Goal: Transaction & Acquisition: Purchase product/service

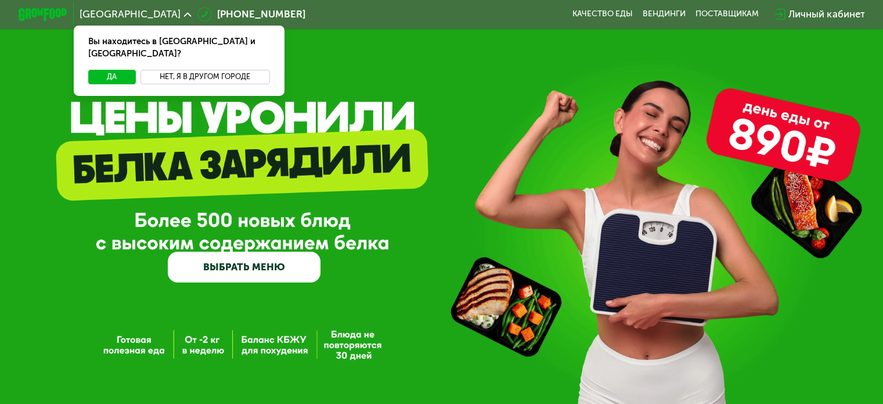
click at [172, 70] on button "Нет, я в другом городе" at bounding box center [206, 77] width 130 height 15
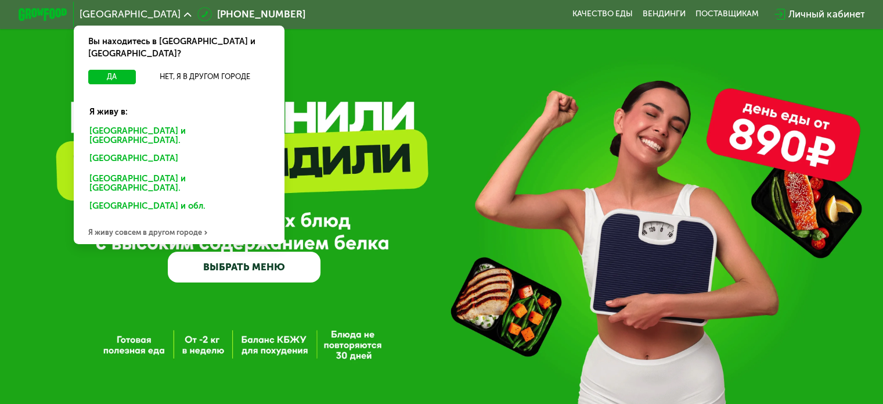
click at [143, 150] on div "[GEOGRAPHIC_DATA] и [GEOGRAPHIC_DATA]." at bounding box center [177, 160] width 192 height 20
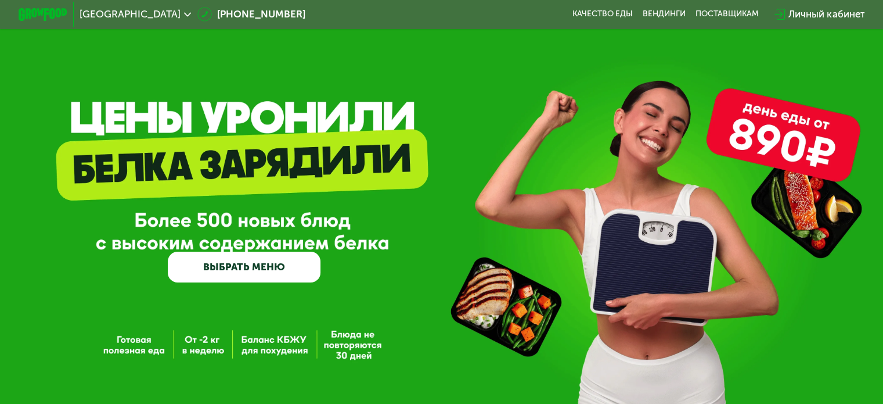
click at [288, 276] on link "ВЫБРАТЬ МЕНЮ" at bounding box center [244, 267] width 153 height 31
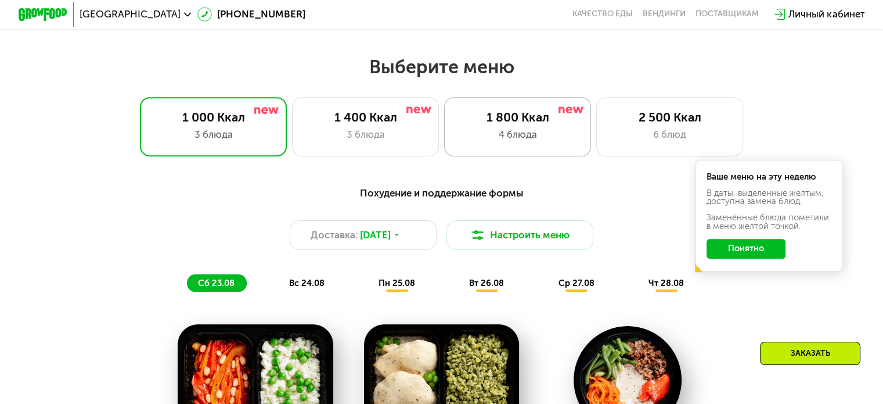
scroll to position [465, 0]
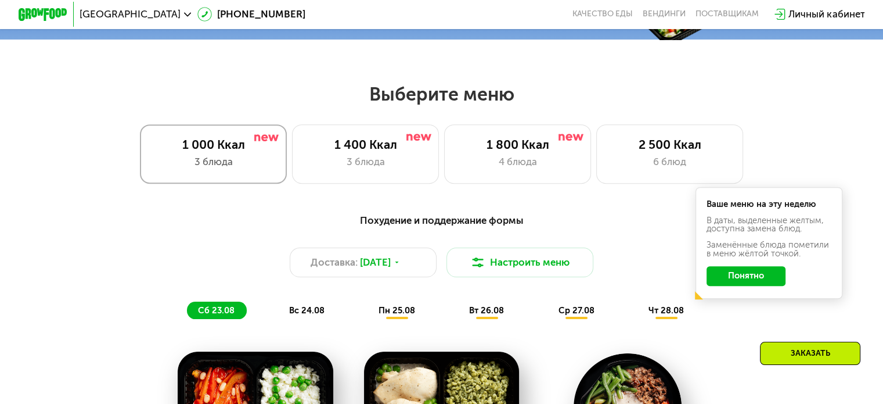
click at [246, 169] on div "3 блюда" at bounding box center [213, 162] width 121 height 15
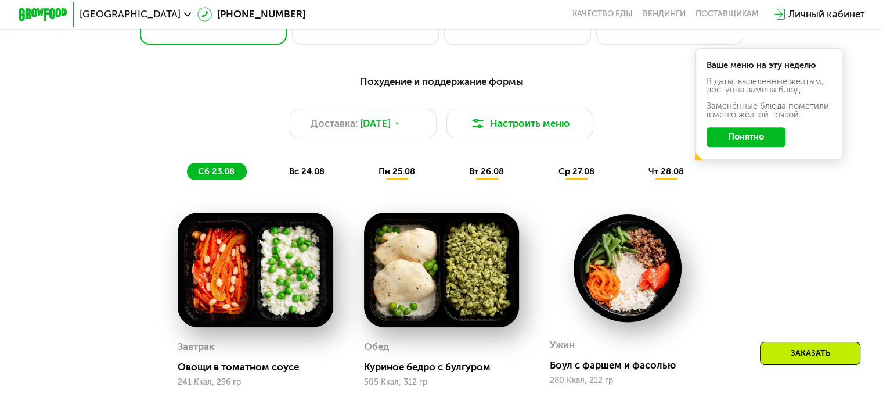
scroll to position [523, 0]
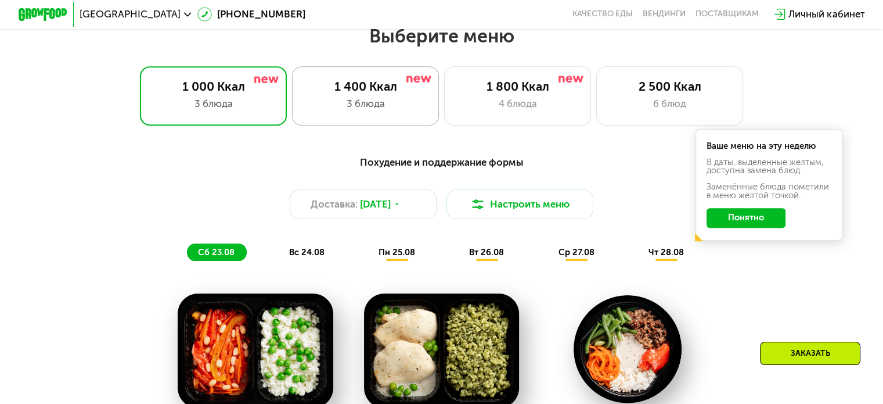
click at [355, 94] on div "1 400 Ккал" at bounding box center [365, 86] width 121 height 15
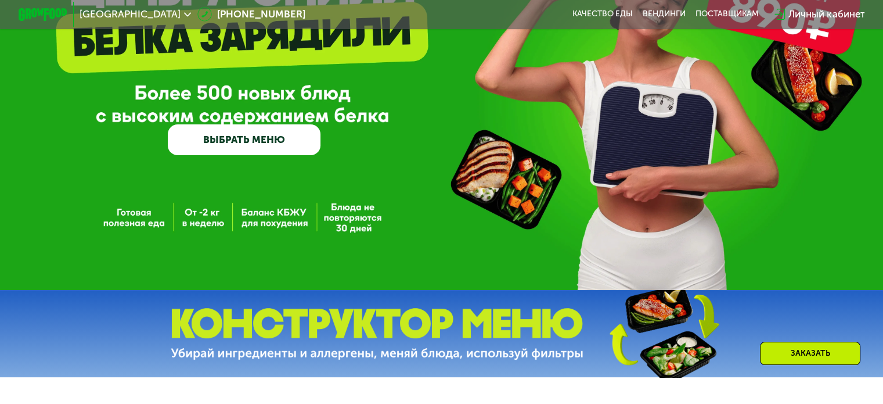
scroll to position [67, 0]
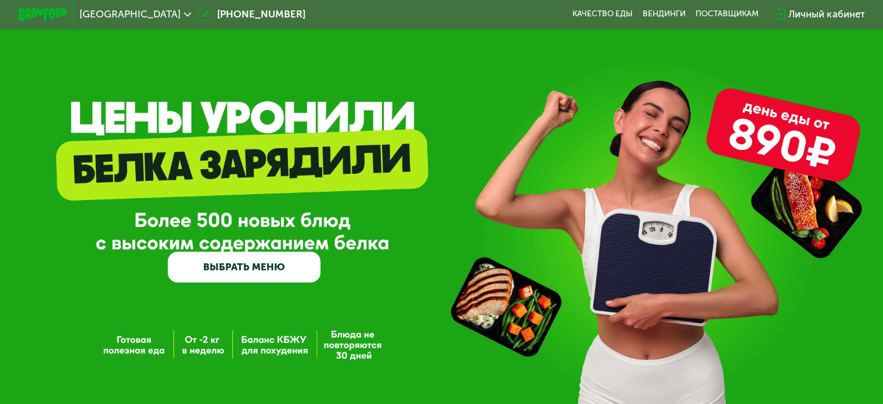
click at [241, 271] on link "ВЫБРАТЬ МЕНЮ" at bounding box center [244, 267] width 153 height 31
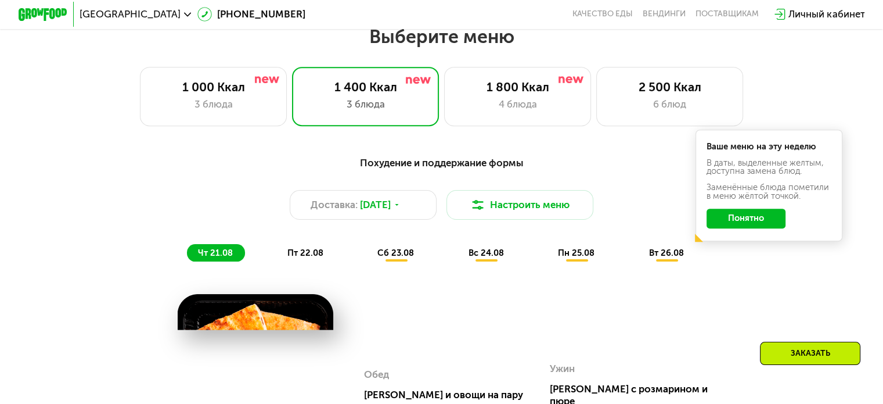
scroll to position [523, 0]
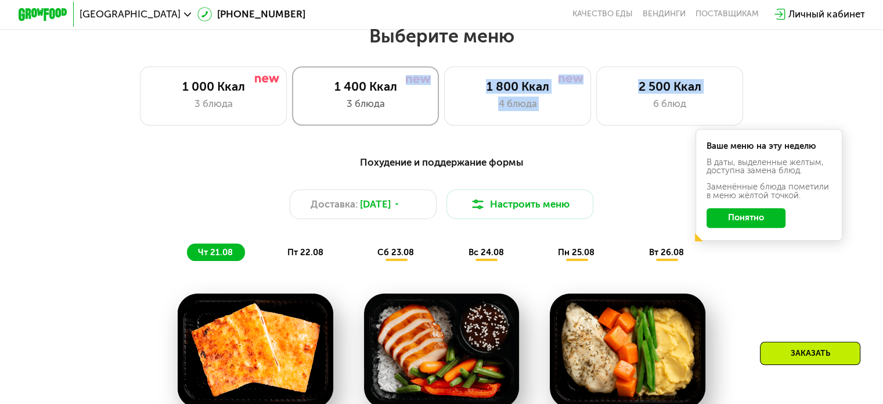
drag, startPoint x: 615, startPoint y: 111, endPoint x: 423, endPoint y: 110, distance: 191.7
click at [423, 110] on div "1 000 Ккал 3 блюда 1 400 Ккал 3 блюда 1 800 Ккал 4 блюда 2 500 Ккал 6 блюд" at bounding box center [441, 95] width 805 height 59
click at [477, 104] on div "4 блюда" at bounding box center [517, 103] width 121 height 15
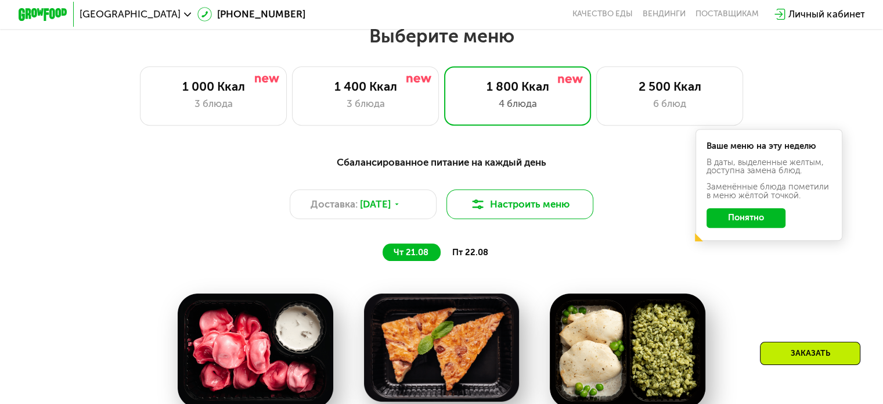
click at [495, 206] on button "Настроить меню" at bounding box center [521, 204] width 148 height 30
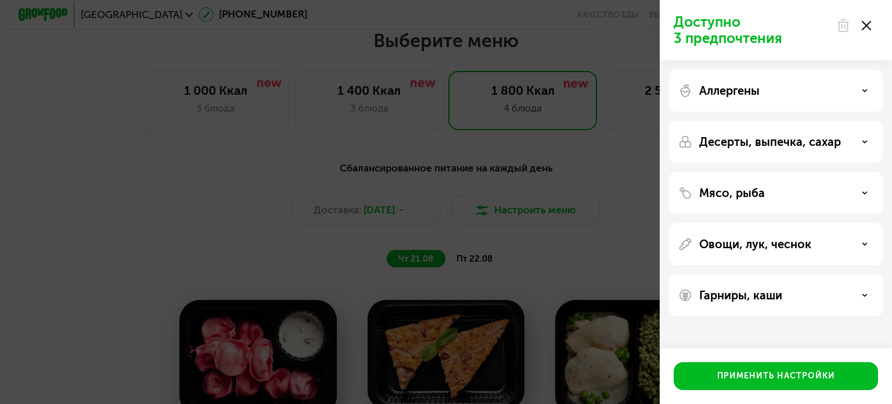
click at [559, 168] on div "Доступно 3 предпочтения Аллергены Десерты, выпечка, сахар Мясо, рыба Овощи, лук…" at bounding box center [446, 202] width 892 height 404
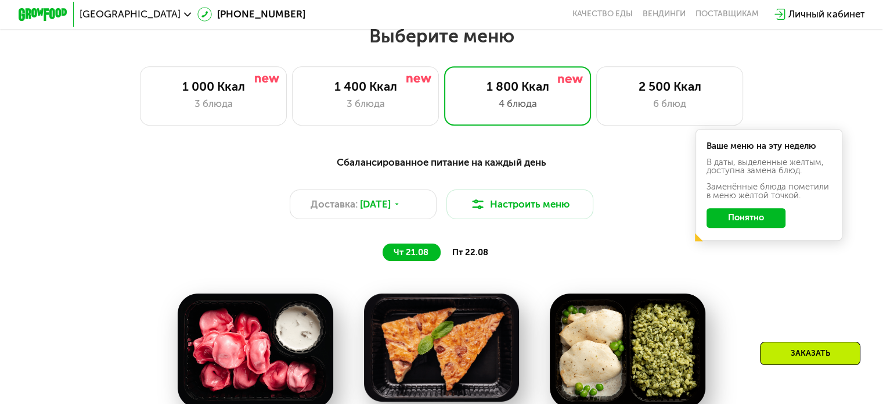
click at [745, 221] on button "Понятно" at bounding box center [746, 218] width 79 height 20
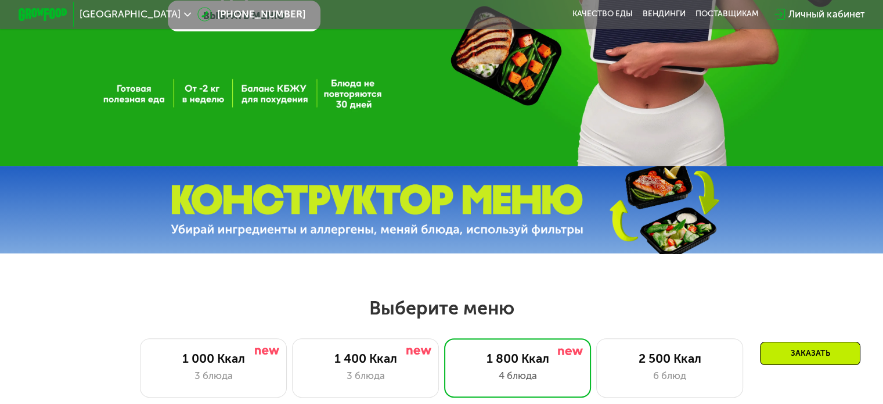
scroll to position [232, 0]
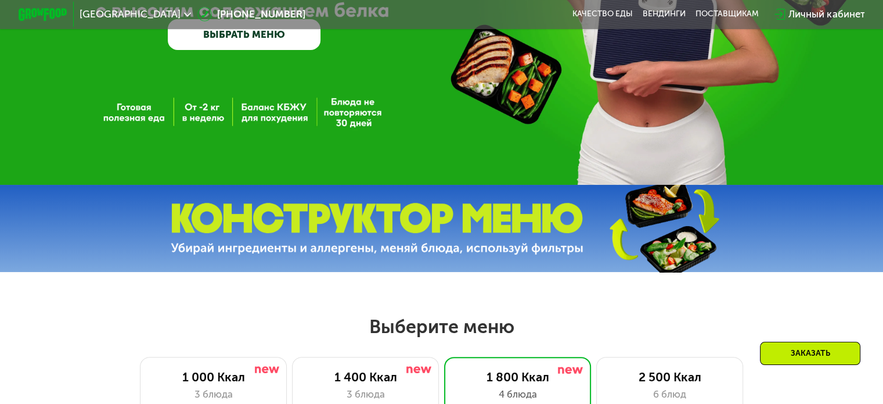
click at [599, 219] on img at bounding box center [663, 228] width 173 height 92
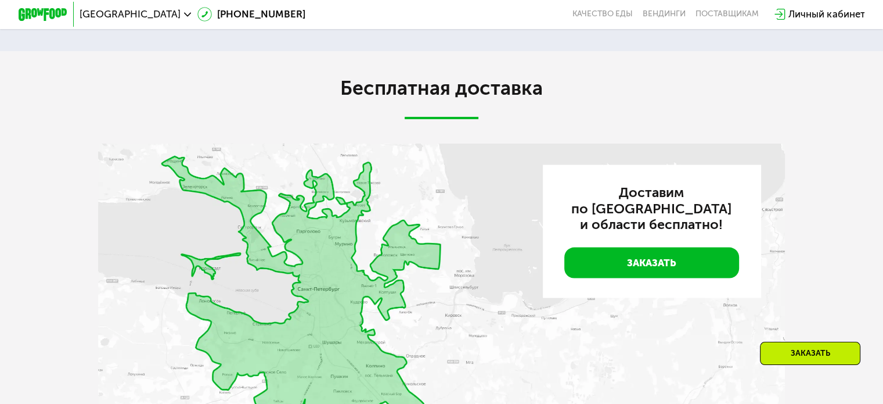
scroll to position [2788, 0]
